Goal: Information Seeking & Learning: Learn about a topic

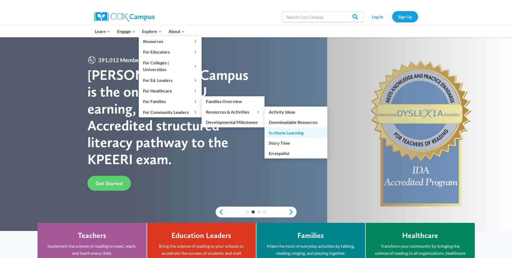
click at [284, 127] on link "In-Home Learning" at bounding box center [296, 132] width 63 height 10
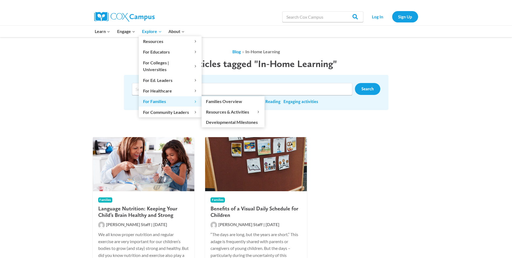
click at [162, 98] on span "For Families Expand" at bounding box center [170, 101] width 54 height 7
click at [219, 96] on link "Families Overview" at bounding box center [233, 101] width 63 height 10
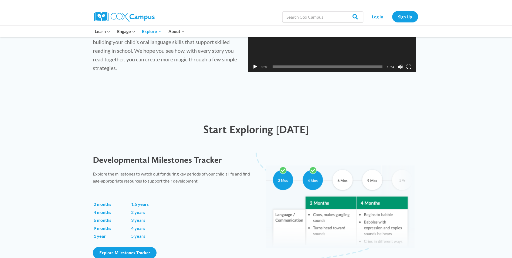
scroll to position [324, 0]
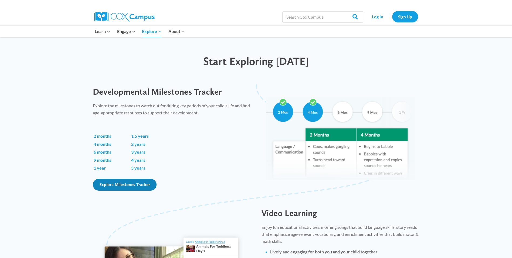
click at [129, 184] on span "Explore Milestones Tracker" at bounding box center [124, 184] width 51 height 5
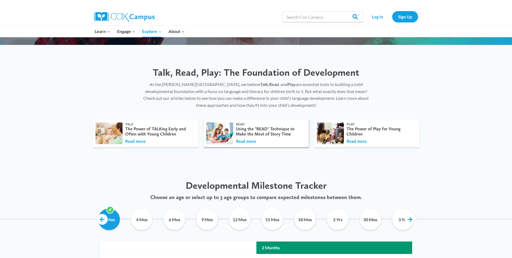
scroll to position [216, 0]
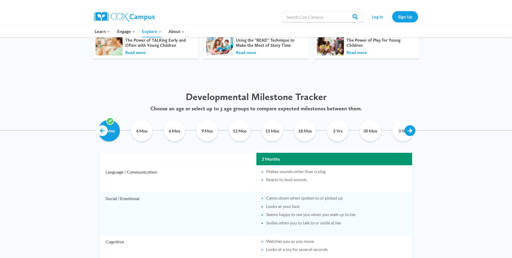
click at [413, 131] on link at bounding box center [410, 130] width 11 height 11
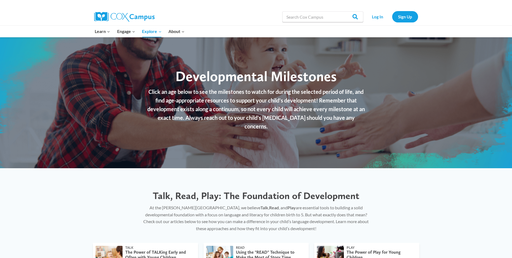
scroll to position [0, 0]
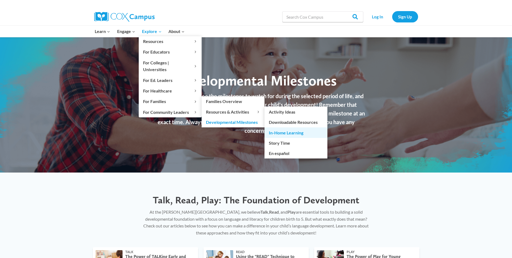
click at [298, 127] on link "In-Home Learning" at bounding box center [296, 132] width 63 height 10
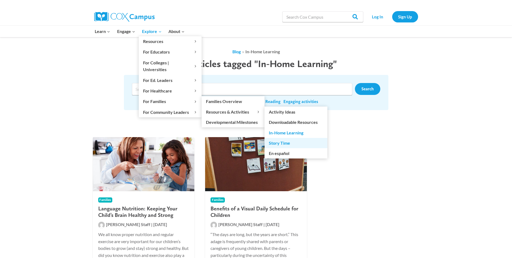
click at [292, 138] on link "Story Time" at bounding box center [296, 143] width 63 height 10
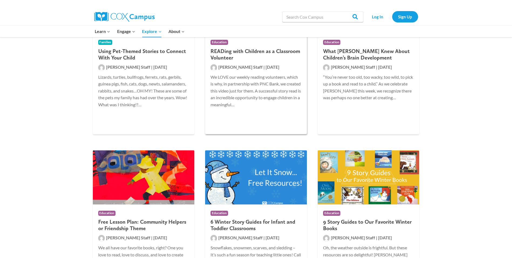
scroll to position [513, 0]
